Goal: Contribute content: Add original content to the website for others to see

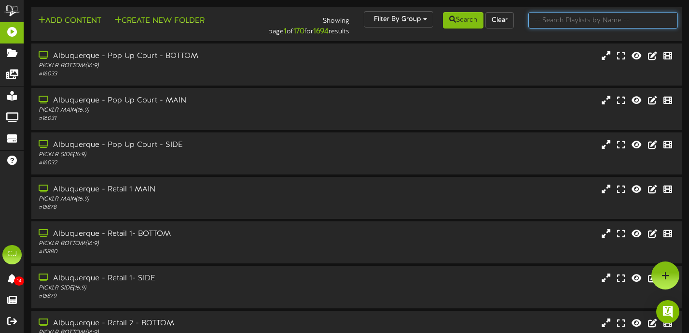
click at [563, 22] on input "text" at bounding box center [604, 20] width 150 height 16
type input "littleton"
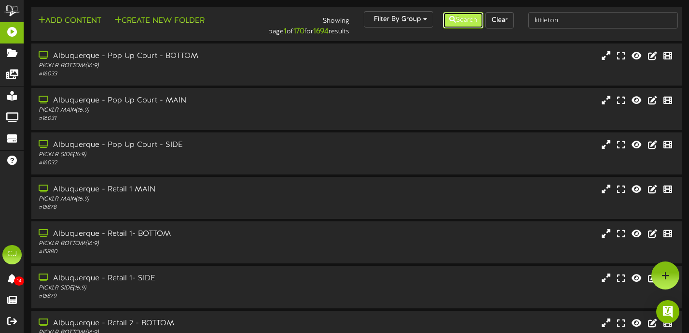
click at [453, 16] on icon at bounding box center [452, 19] width 7 height 7
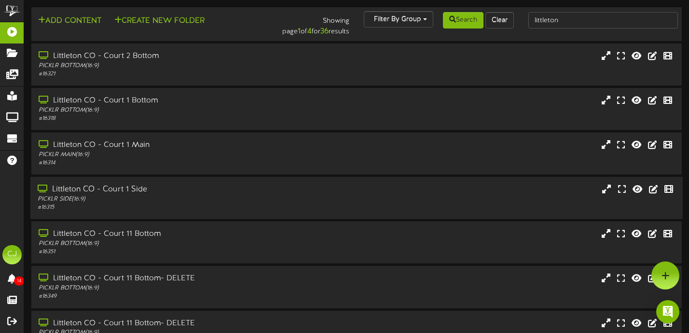
scroll to position [193, 0]
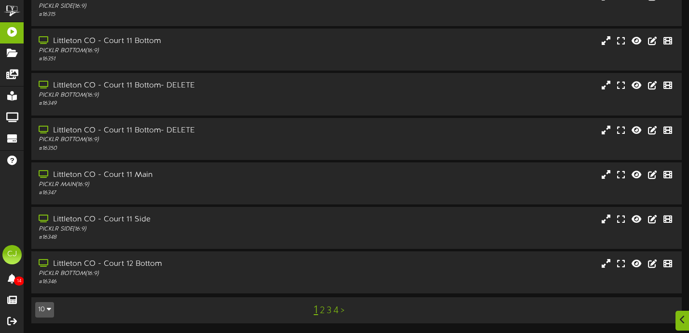
click at [337, 311] on link "4" at bounding box center [336, 310] width 5 height 11
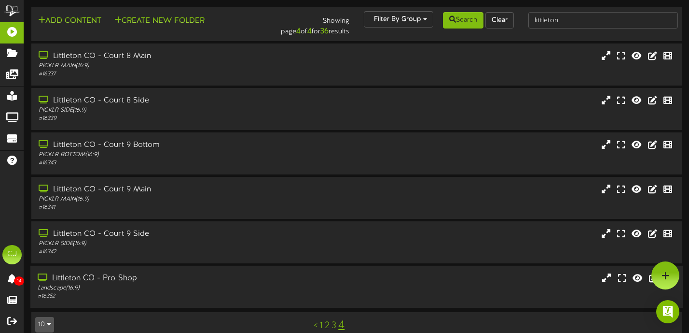
click at [285, 269] on div "Littleton CO - Pro Shop Landscape ( 16:9 ) # 16352" at bounding box center [356, 286] width 653 height 42
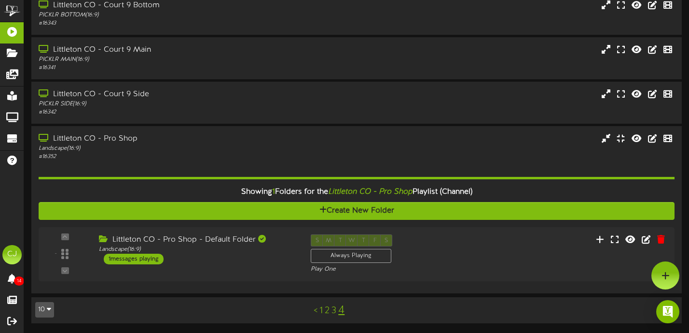
scroll to position [140, 0]
click at [251, 256] on div "Littleton CO - Pro Shop - Default Folder Landscape ( 16:9 ) 1 messages playing" at bounding box center [195, 249] width 215 height 30
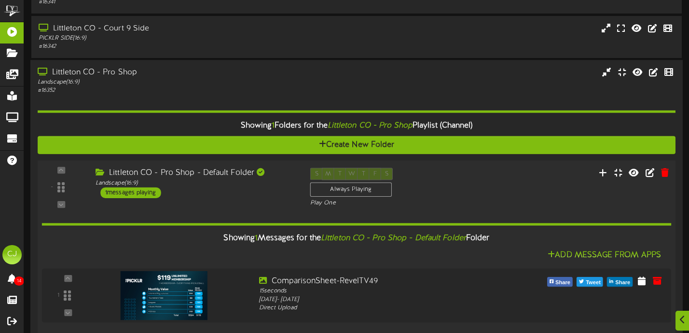
scroll to position [257, 0]
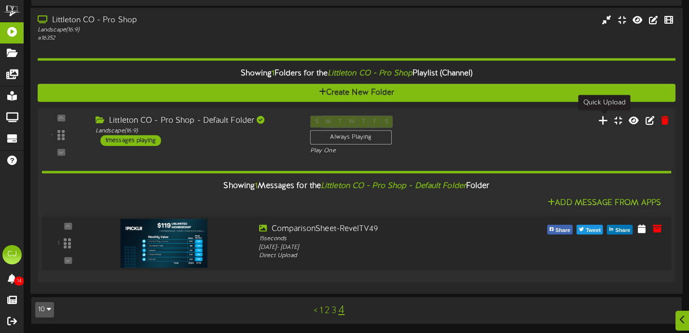
click at [603, 118] on icon at bounding box center [604, 120] width 10 height 11
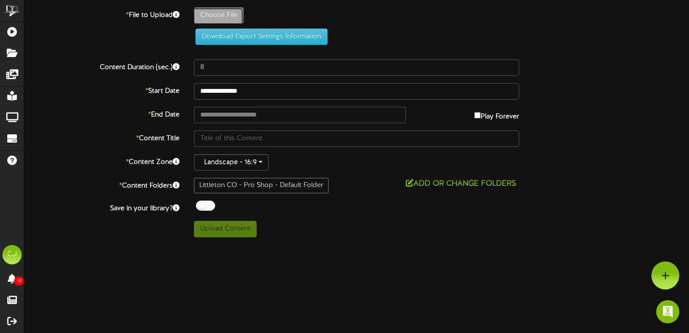
type input "**********"
type input "Membership-Founder13"
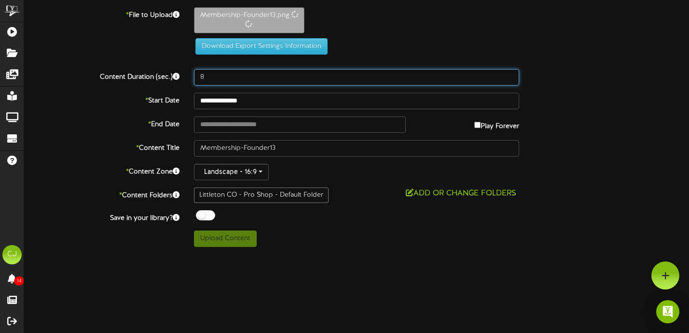
click at [212, 80] on input "8" at bounding box center [356, 77] width 325 height 16
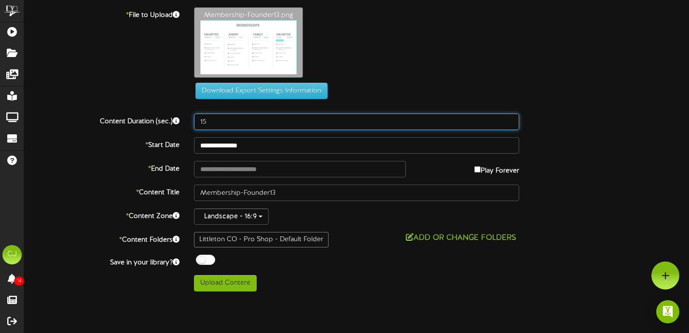
type input "15"
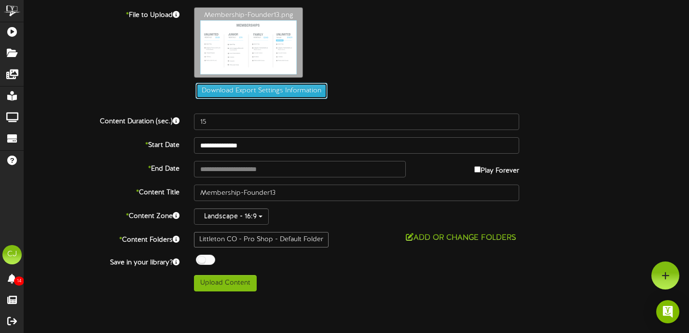
click at [236, 98] on button "Download Export Settings Information" at bounding box center [262, 91] width 132 height 16
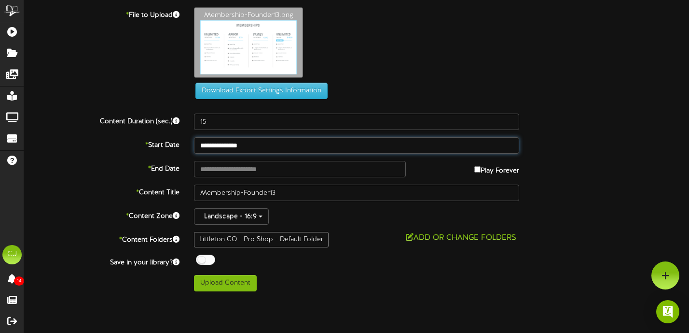
click at [243, 146] on input "**********" at bounding box center [356, 145] width 325 height 16
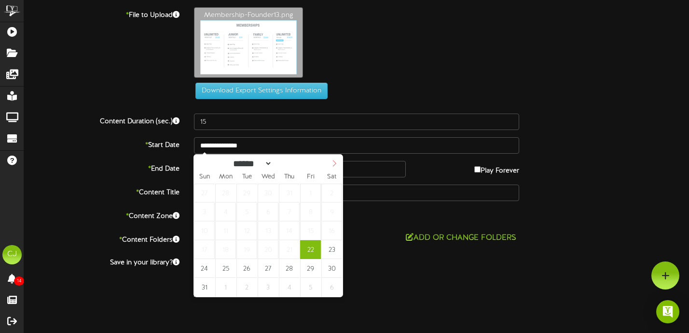
select select "*"
click at [334, 168] on span at bounding box center [334, 162] width 16 height 16
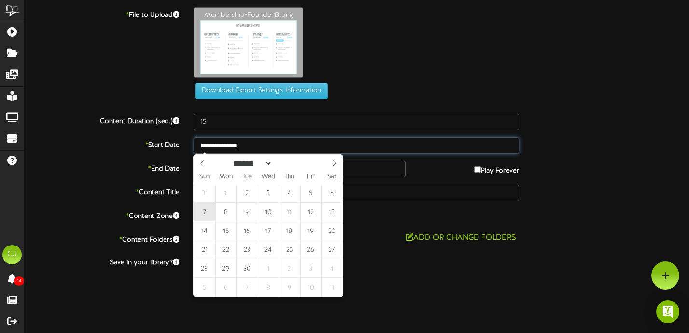
type input "**********"
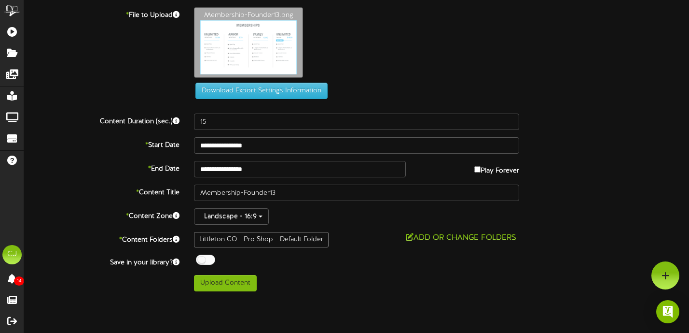
click at [478, 169] on label "Play Forever" at bounding box center [497, 168] width 45 height 15
click at [236, 278] on button "Upload Content" at bounding box center [225, 283] width 63 height 16
type input "**********"
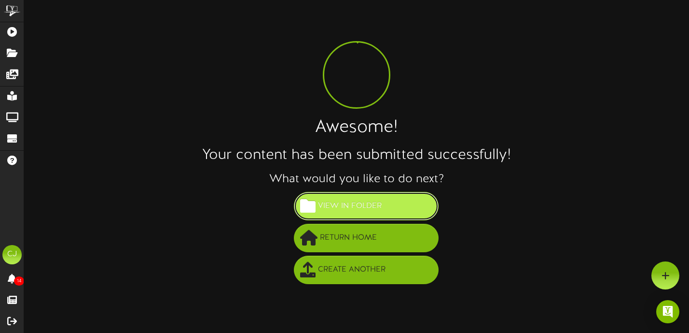
click at [371, 201] on span "View in Folder" at bounding box center [350, 206] width 69 height 16
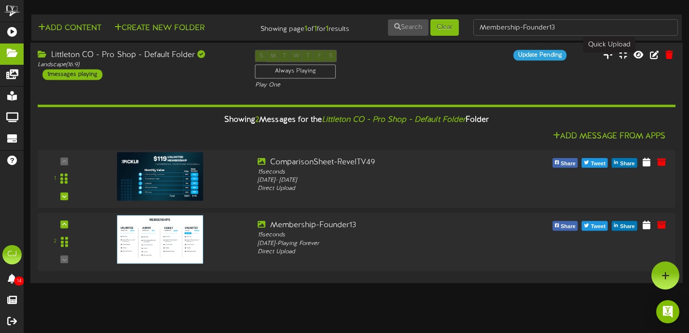
click at [611, 60] on icon at bounding box center [608, 54] width 10 height 11
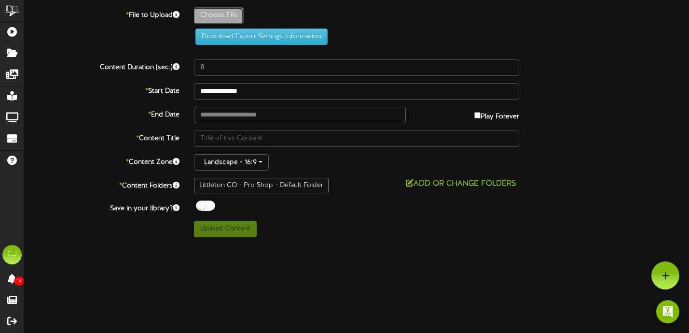
type input "**********"
type input "ComparisonSheet-RevelTV50"
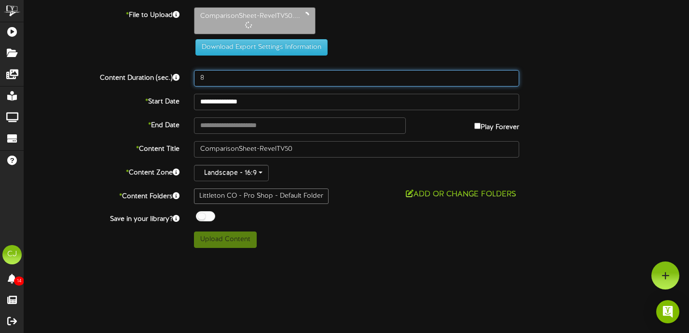
click at [218, 74] on input "8" at bounding box center [356, 78] width 325 height 16
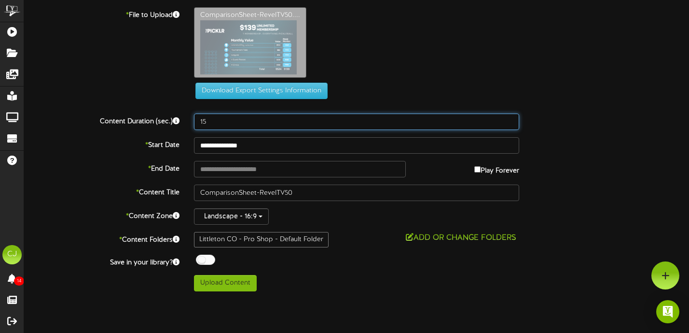
type input "15"
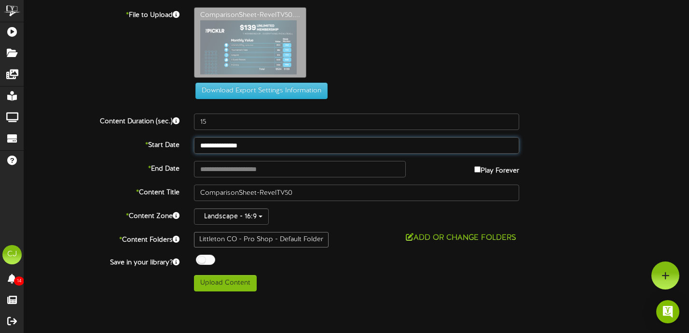
click at [235, 152] on body "ChannelValet Playlists Folders Messages My Library Groups Devices Help CJ Chris…" at bounding box center [344, 149] width 689 height 298
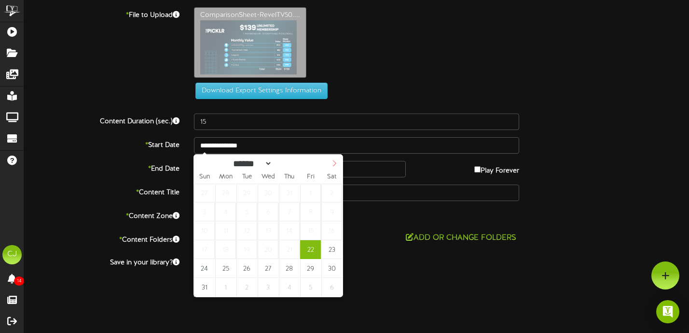
select select "*"
click at [336, 163] on icon at bounding box center [334, 163] width 7 height 7
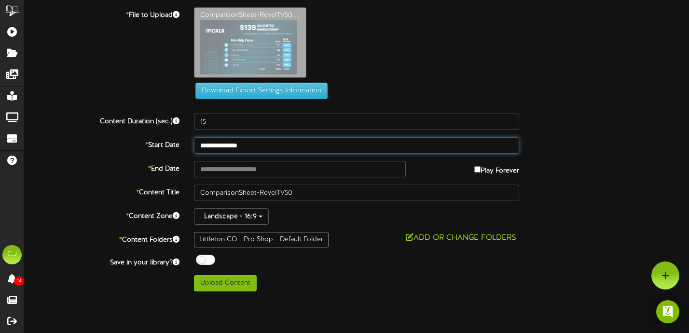
type input "**********"
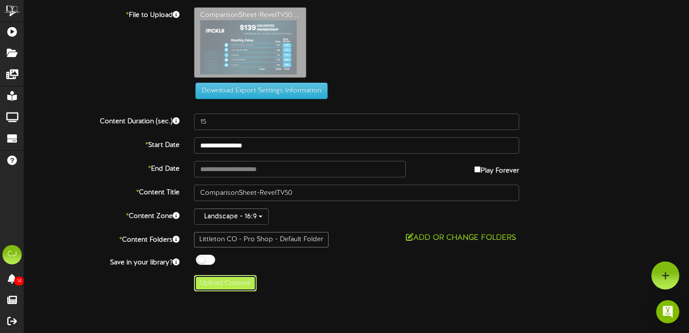
click at [238, 283] on button "Upload Content" at bounding box center [225, 283] width 63 height 16
type input "**********"
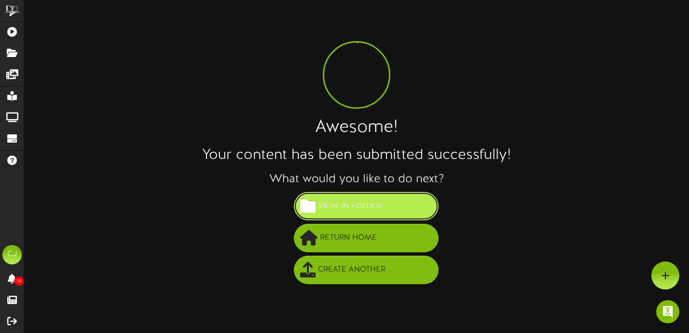
click at [376, 209] on span "View in Folder" at bounding box center [350, 206] width 69 height 16
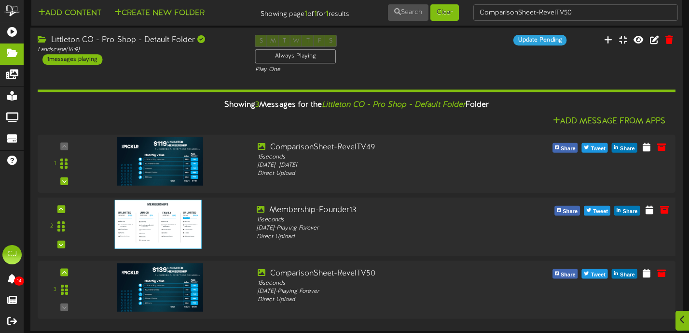
scroll to position [23, 0]
click at [171, 215] on img at bounding box center [157, 224] width 87 height 49
